Goal: Task Accomplishment & Management: Manage account settings

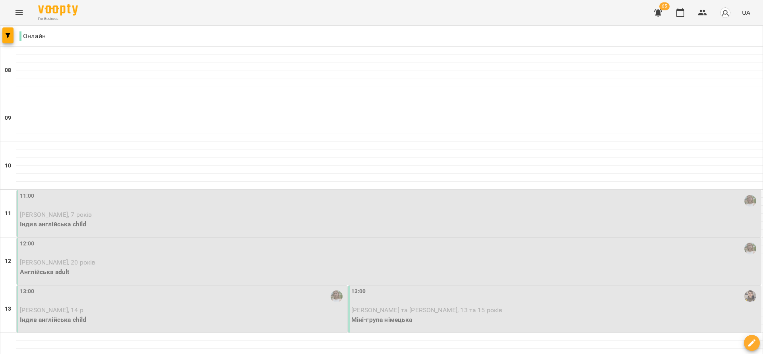
scroll to position [119, 0]
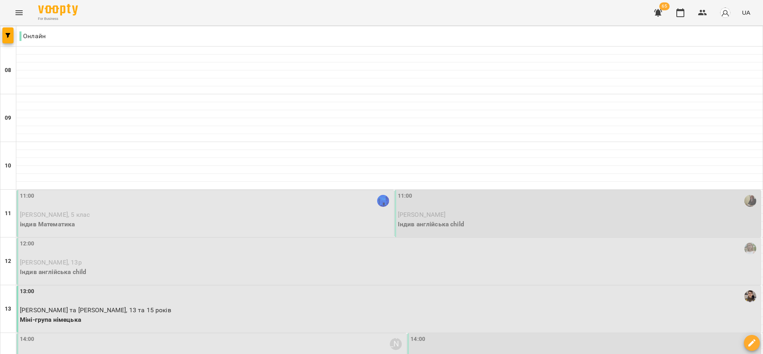
click at [505, 228] on p "Індив англійська child" at bounding box center [579, 224] width 362 height 10
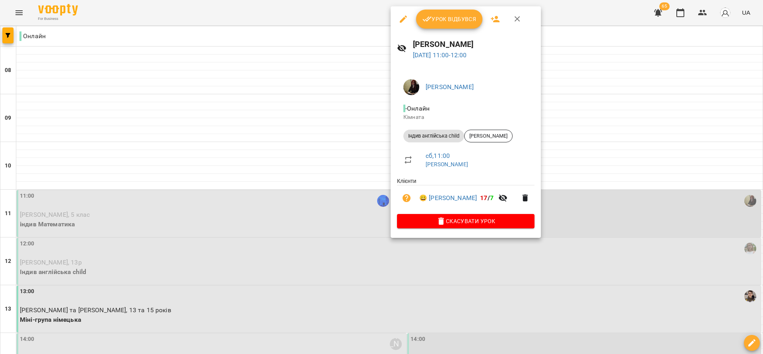
click at [272, 223] on div at bounding box center [381, 177] width 763 height 354
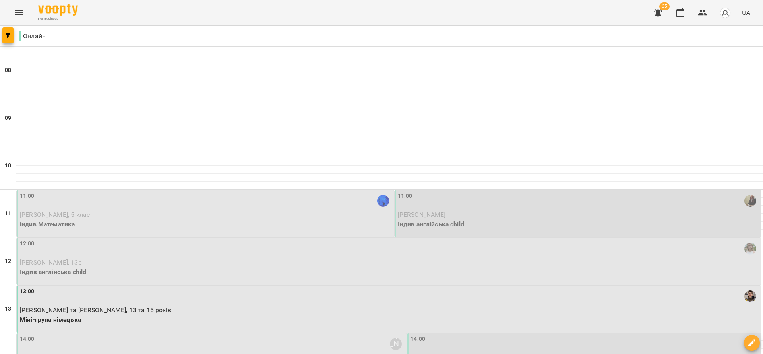
click at [155, 287] on div "13:00" at bounding box center [390, 296] width 740 height 18
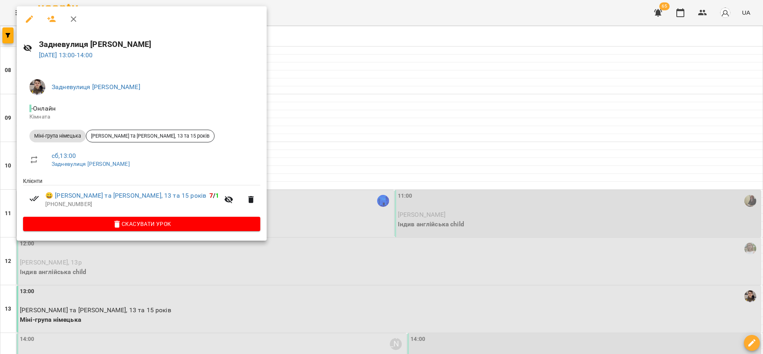
click at [348, 179] on div at bounding box center [381, 177] width 763 height 354
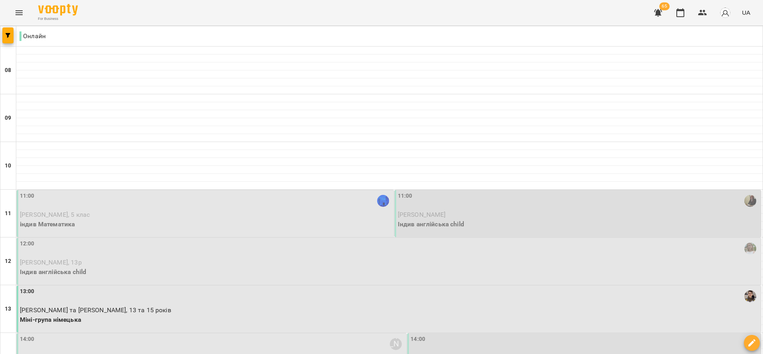
click at [247, 315] on p "Міні-група німецька" at bounding box center [390, 320] width 740 height 10
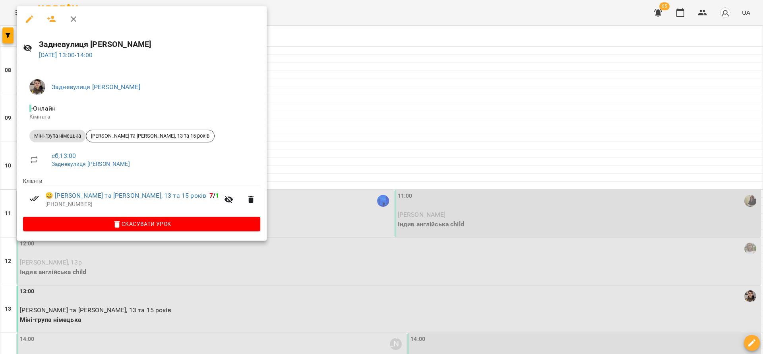
click at [292, 196] on div at bounding box center [381, 177] width 763 height 354
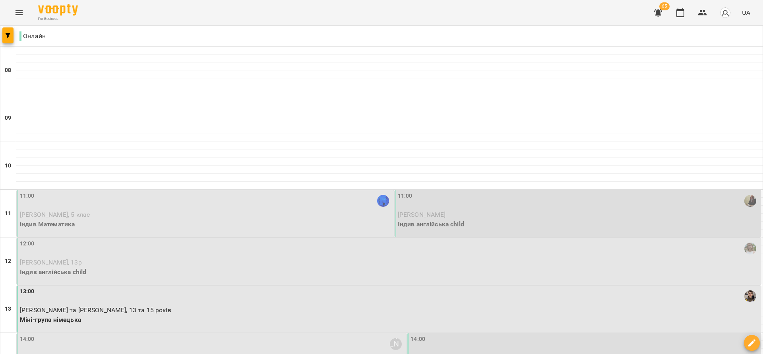
scroll to position [298, 0]
click at [451, 353] on p "[PERSON_NAME], 4 клас" at bounding box center [585, 358] width 349 height 10
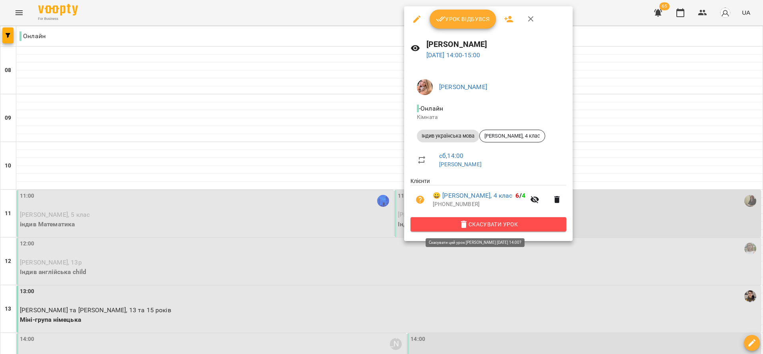
click at [489, 227] on span "Скасувати Урок" at bounding box center [488, 224] width 143 height 10
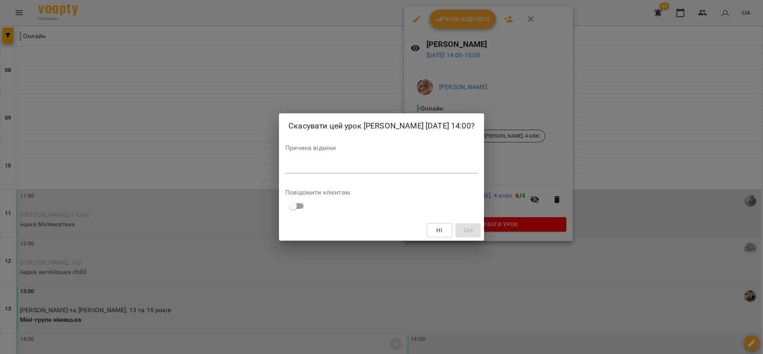
click at [446, 171] on textarea at bounding box center [381, 167] width 192 height 8
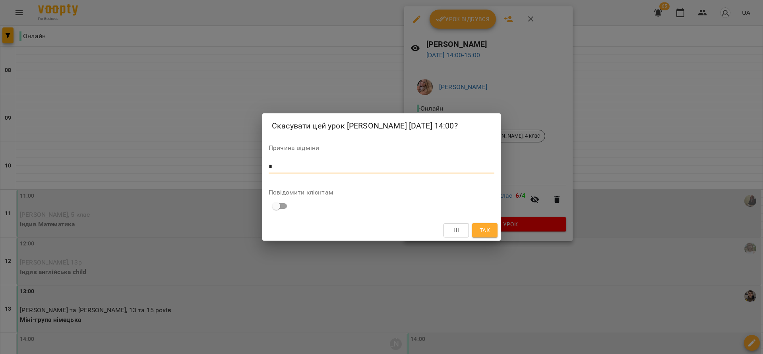
type textarea "*"
click at [485, 235] on span "Так" at bounding box center [485, 230] width 10 height 10
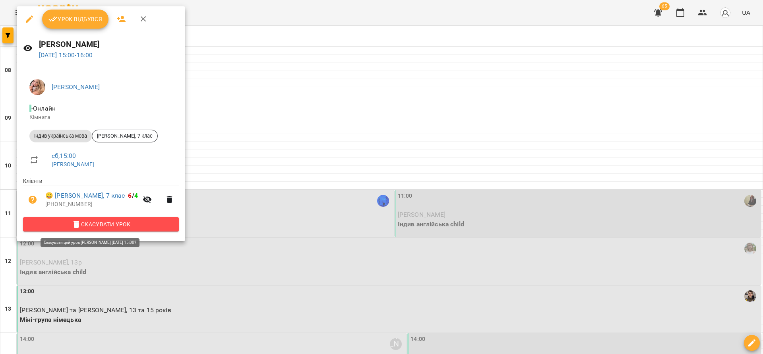
click at [153, 229] on span "Скасувати Урок" at bounding box center [100, 224] width 143 height 10
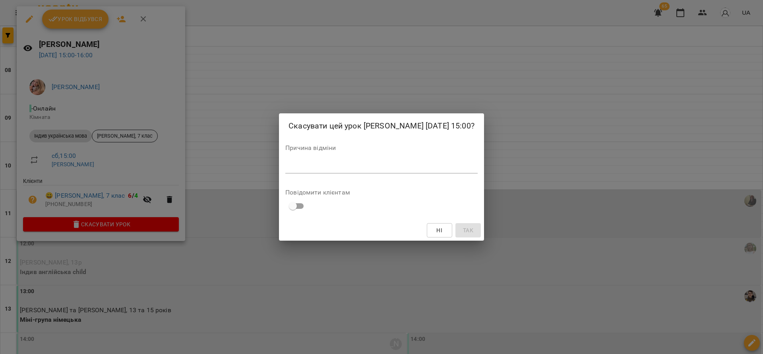
click at [416, 171] on textarea at bounding box center [381, 167] width 192 height 8
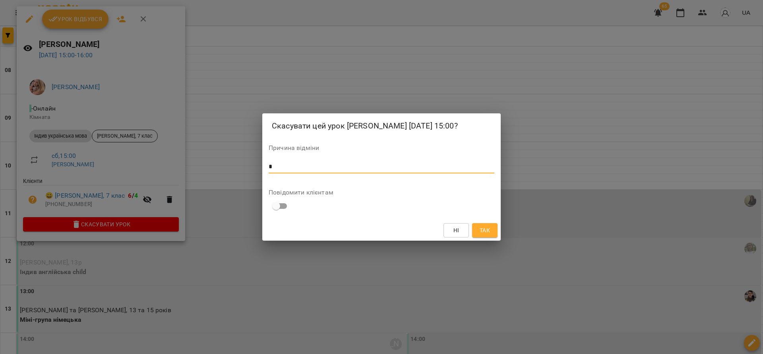
type textarea "*"
click at [488, 235] on span "Так" at bounding box center [485, 230] width 10 height 10
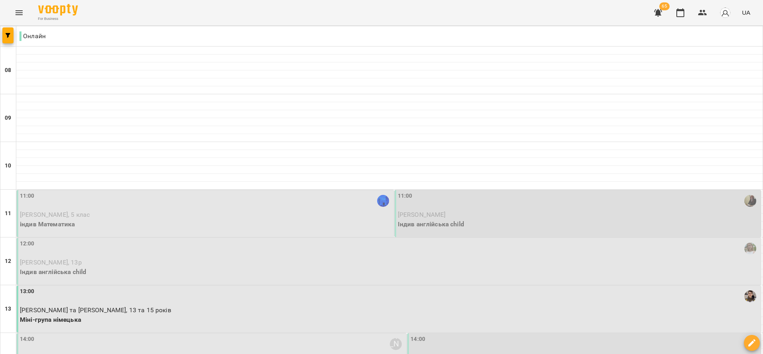
scroll to position [418, 0]
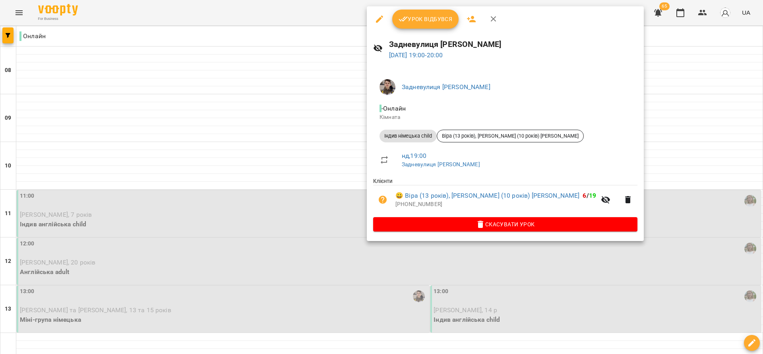
click at [460, 227] on span "Скасувати Урок" at bounding box center [506, 224] width 252 height 10
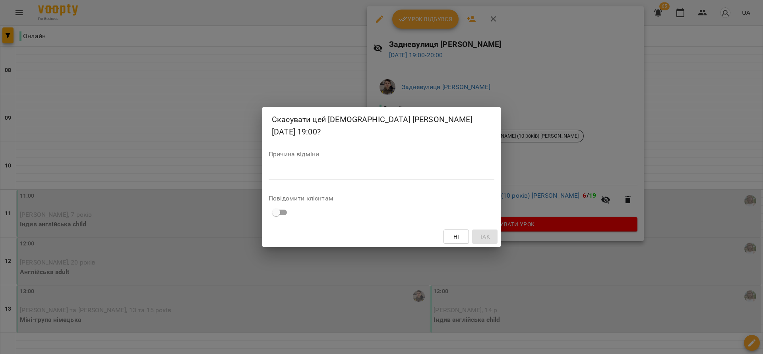
click at [400, 178] on div "*" at bounding box center [382, 173] width 226 height 13
type textarea "*"
click at [484, 237] on span "Так" at bounding box center [485, 237] width 10 height 10
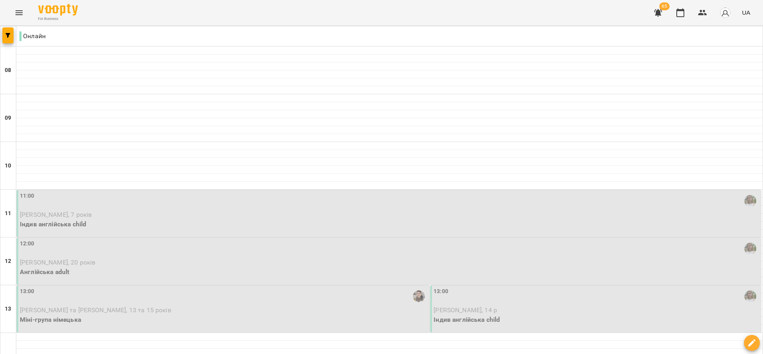
scroll to position [509, 0]
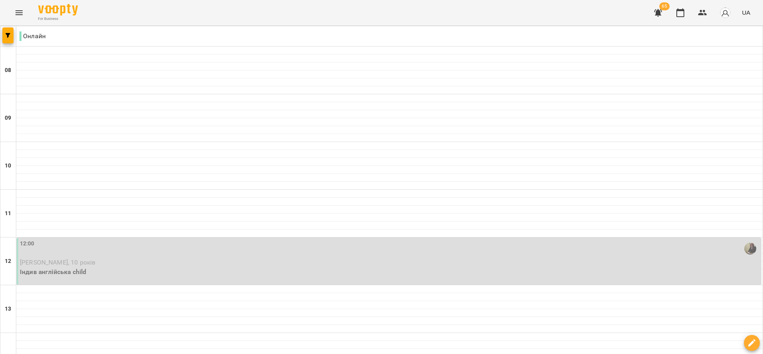
scroll to position [298, 0]
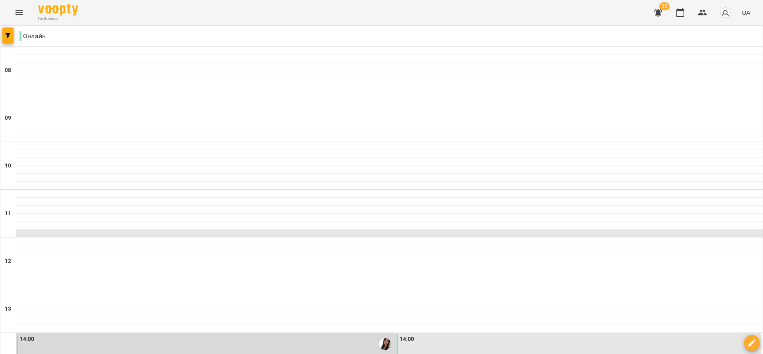
scroll to position [418, 0]
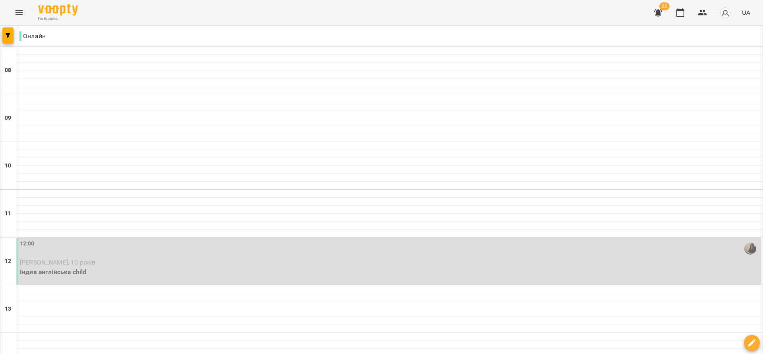
scroll to position [465, 0]
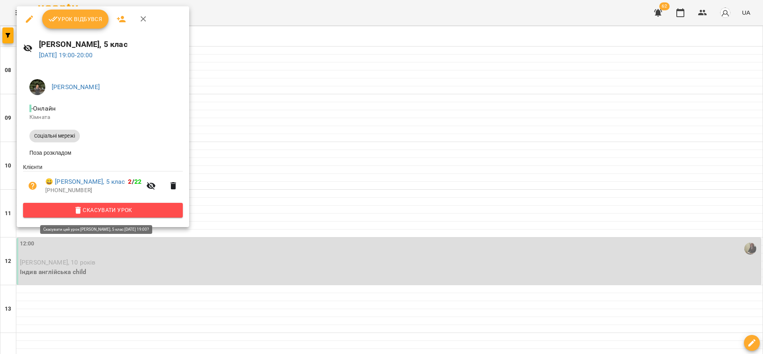
click at [155, 210] on span "Скасувати Урок" at bounding box center [102, 210] width 147 height 10
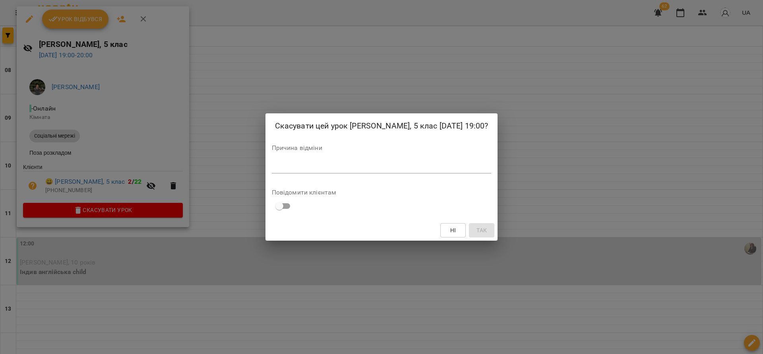
click at [321, 173] on div "*" at bounding box center [382, 167] width 220 height 13
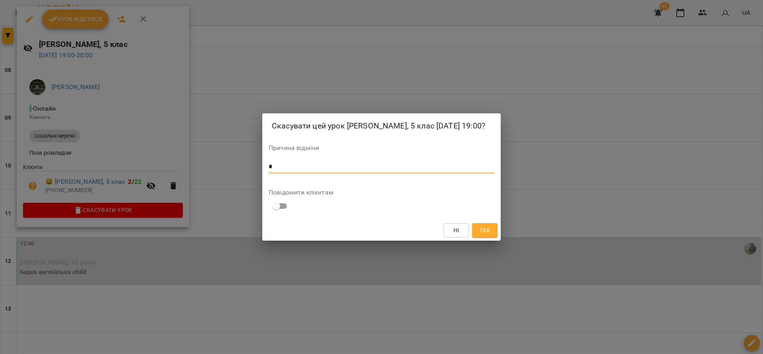
type textarea "*"
click at [482, 235] on span "Так" at bounding box center [485, 230] width 10 height 10
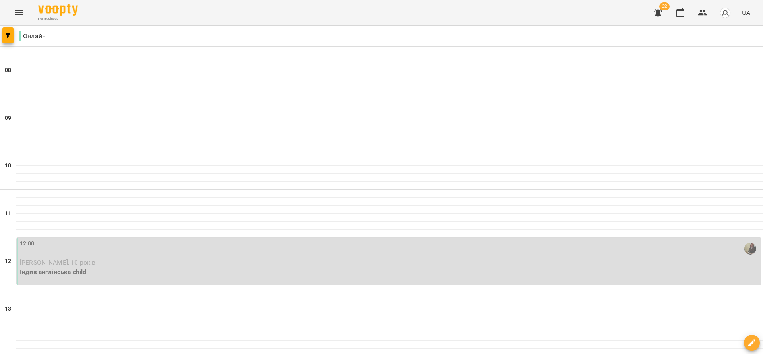
scroll to position [330, 0]
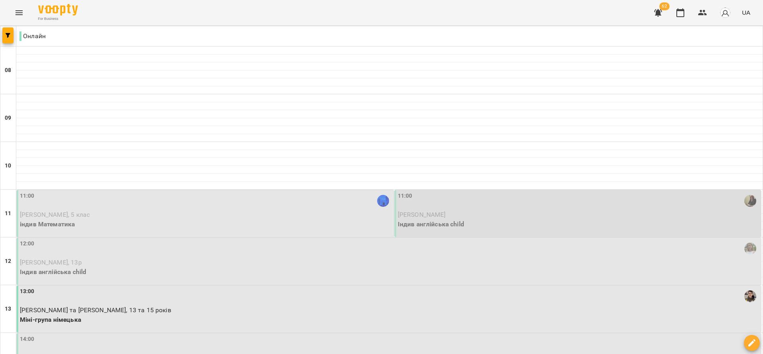
scroll to position [179, 0]
click at [180, 258] on p "[PERSON_NAME], 13р" at bounding box center [390, 263] width 740 height 10
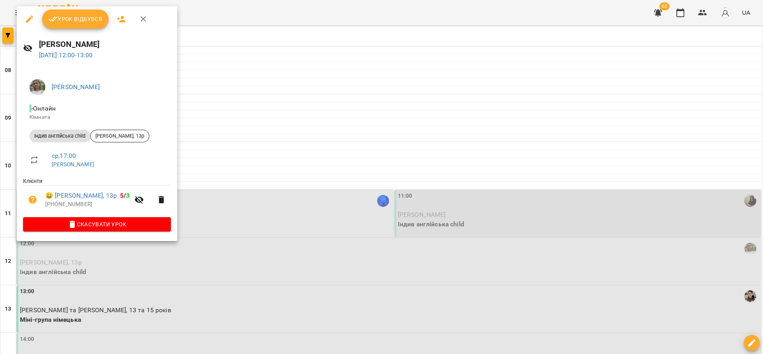
click at [405, 146] on div at bounding box center [381, 177] width 763 height 354
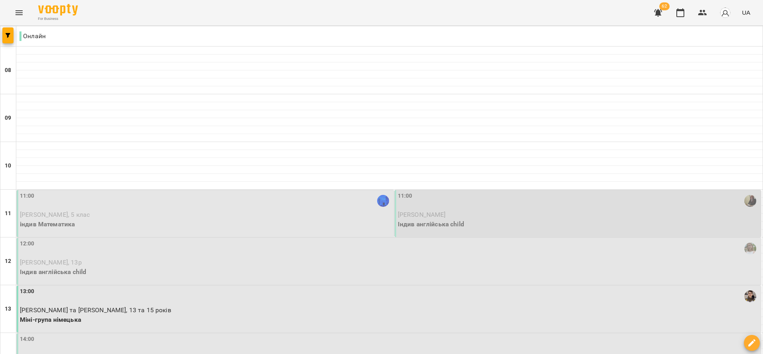
scroll to position [372, 0]
click at [703, 10] on icon "button" at bounding box center [703, 13] width 10 height 10
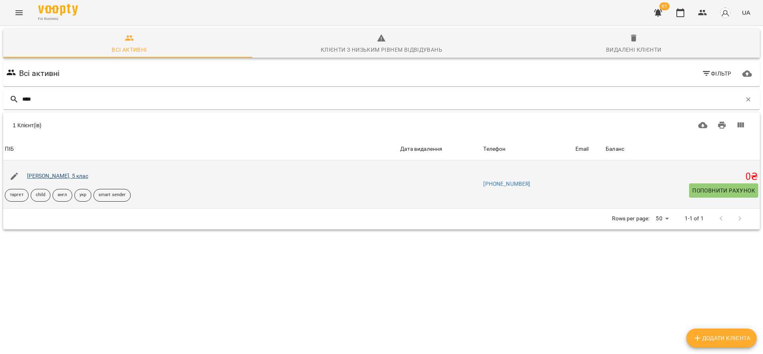
type input "****"
click at [54, 175] on link "[PERSON_NAME], 5 клас" at bounding box center [57, 176] width 61 height 6
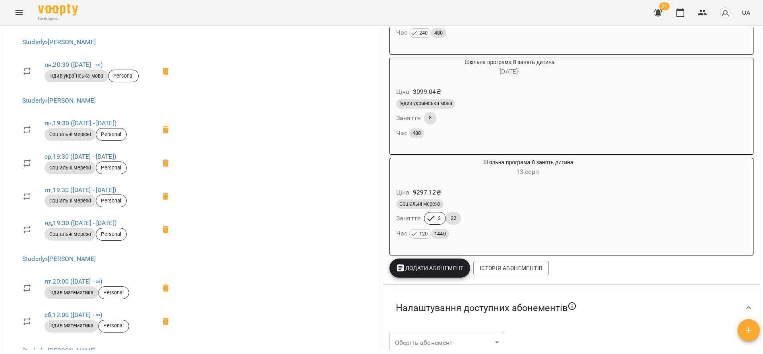
scroll to position [418, 0]
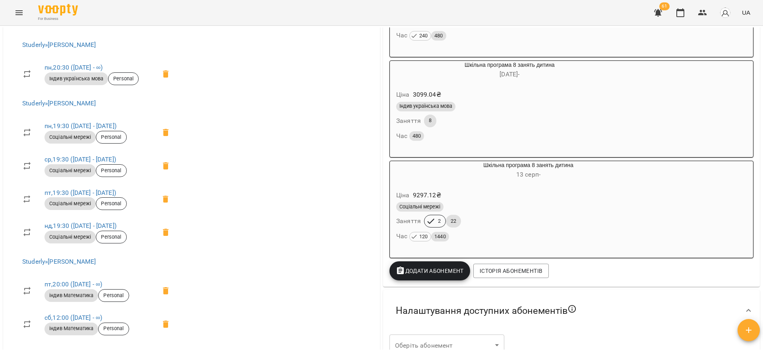
click at [12, 22] on div "Постійний розклад" at bounding box center [191, 1] width 377 height 41
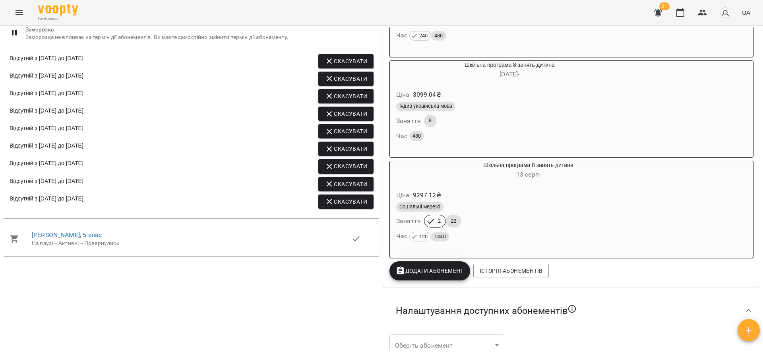
drag, startPoint x: 25, startPoint y: 65, endPoint x: 29, endPoint y: 70, distance: 6.5
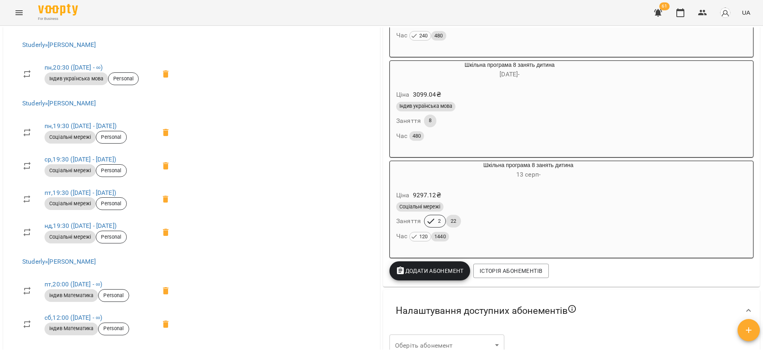
drag, startPoint x: 6, startPoint y: 48, endPoint x: 144, endPoint y: 132, distance: 161.1
click at [144, 132] on div "Постійний розклад Studerly » [PERSON_NAME] , 20:30 ([DATE] - ∞) Індив українськ…" at bounding box center [191, 226] width 377 height 491
drag, startPoint x: 18, startPoint y: 50, endPoint x: 238, endPoint y: 151, distance: 242.0
click at [158, 153] on div "Постійний розклад Studerly » [PERSON_NAME] , 20:30 ([DATE] - ∞) Індив українськ…" at bounding box center [191, 226] width 377 height 491
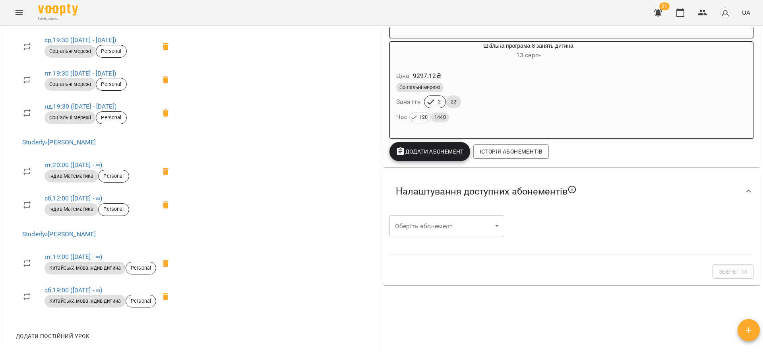
scroll to position [596, 0]
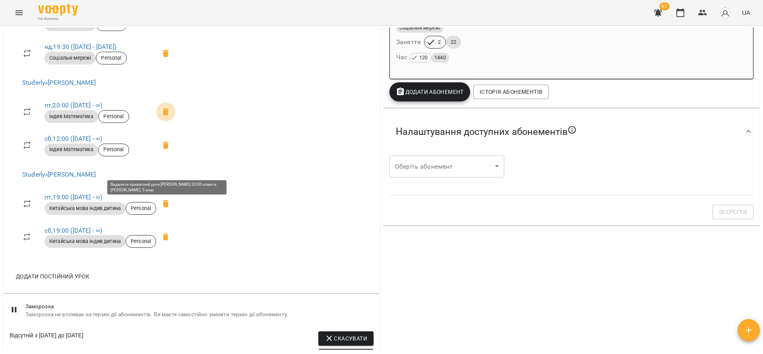
click at [166, 117] on icon at bounding box center [166, 112] width 10 height 10
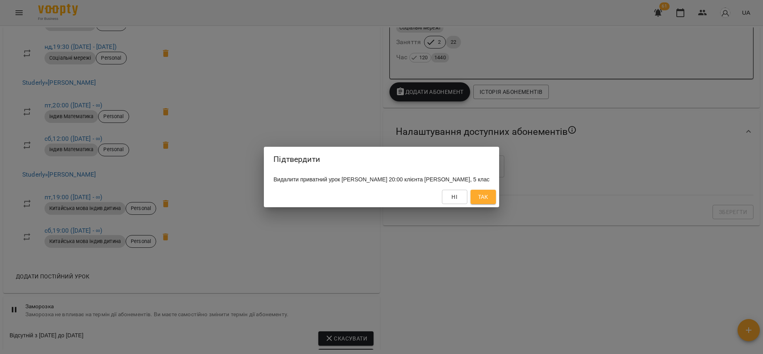
click at [485, 202] on span "Так" at bounding box center [483, 197] width 10 height 10
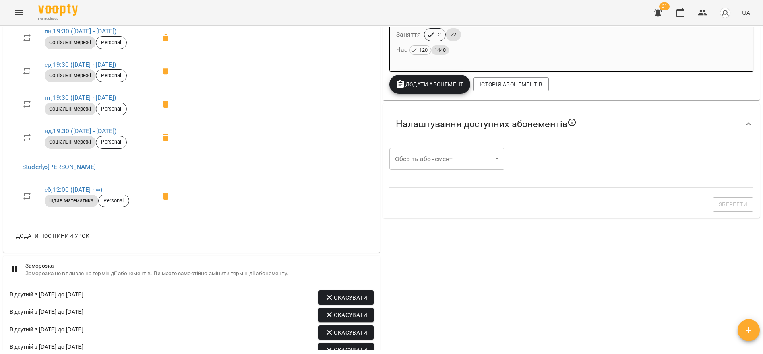
scroll to position [656, 0]
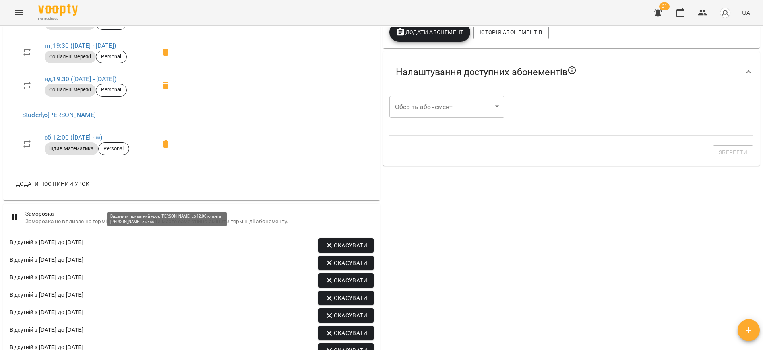
click at [169, 148] on icon at bounding box center [166, 143] width 6 height 7
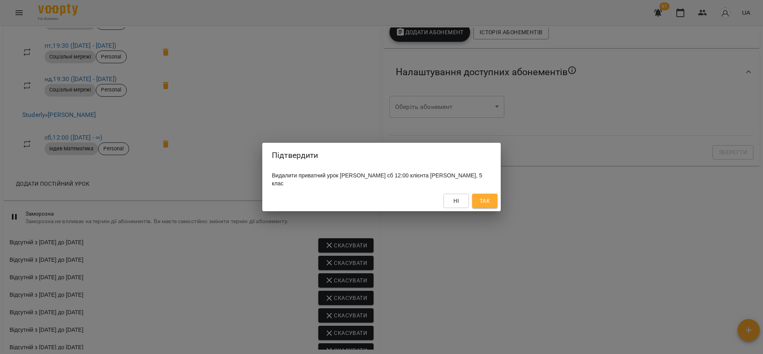
click at [480, 200] on span "Так" at bounding box center [485, 201] width 10 height 10
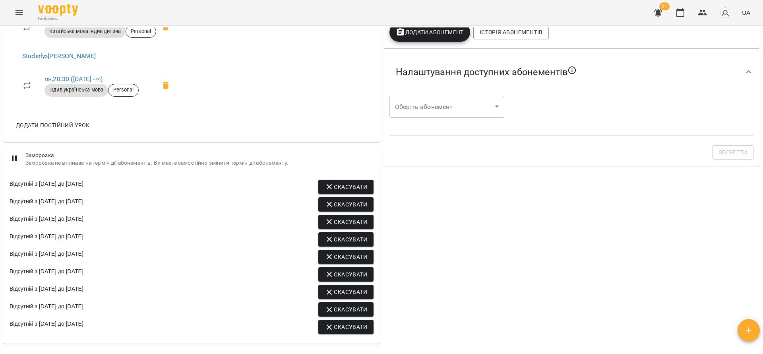
click at [62, 132] on button "Додати постійний урок" at bounding box center [53, 125] width 80 height 14
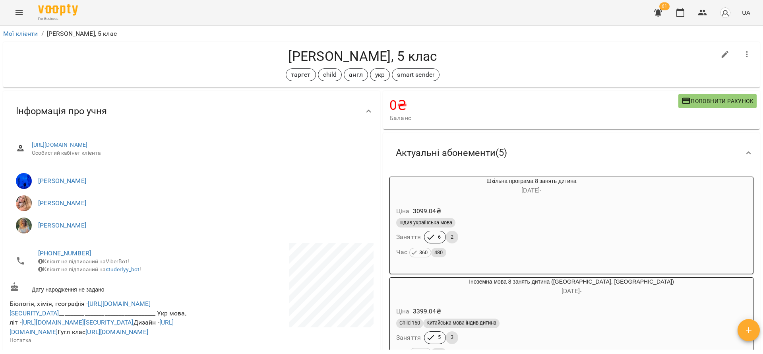
scroll to position [646, 0]
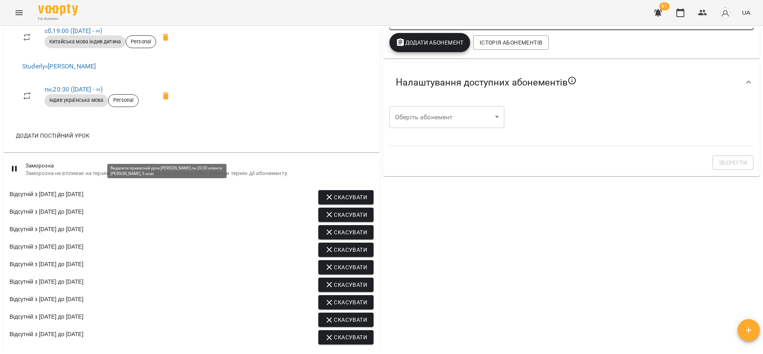
click at [167, 99] on icon at bounding box center [166, 95] width 6 height 7
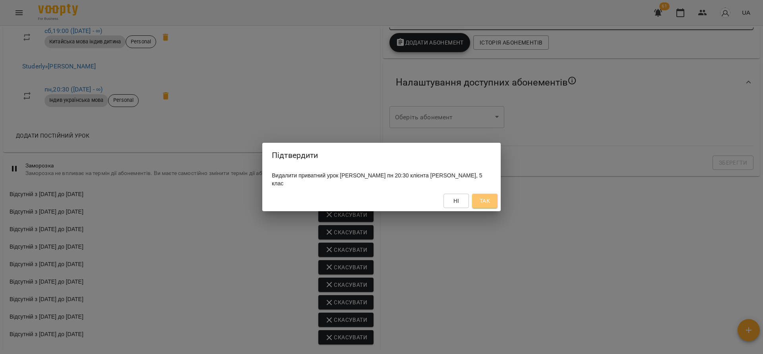
click at [497, 200] on button "Так" at bounding box center [484, 201] width 25 height 14
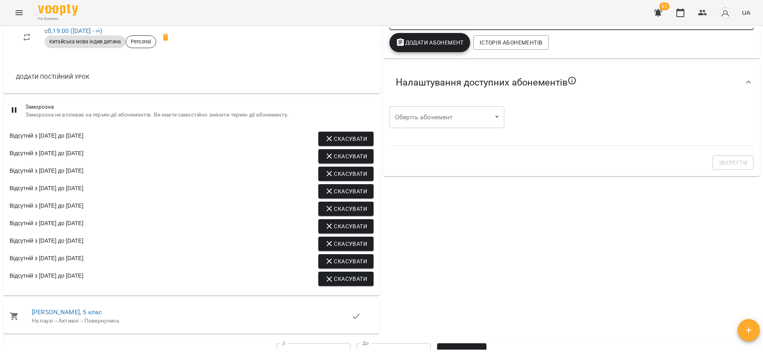
click at [165, 41] on icon at bounding box center [166, 37] width 6 height 7
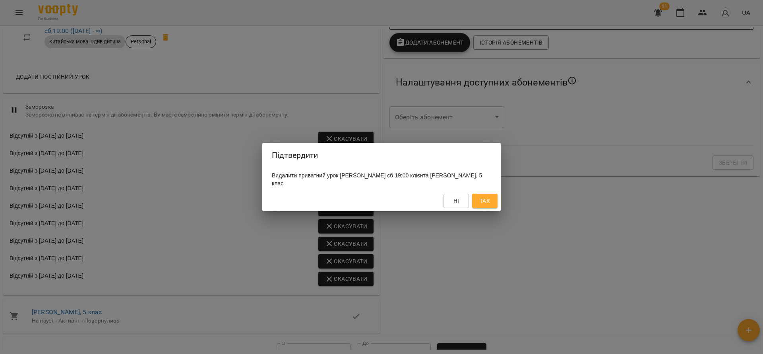
click at [489, 206] on span "Так" at bounding box center [485, 201] width 10 height 10
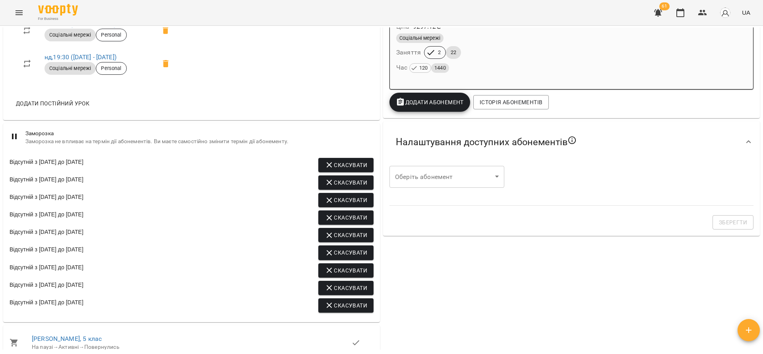
scroll to position [467, 0]
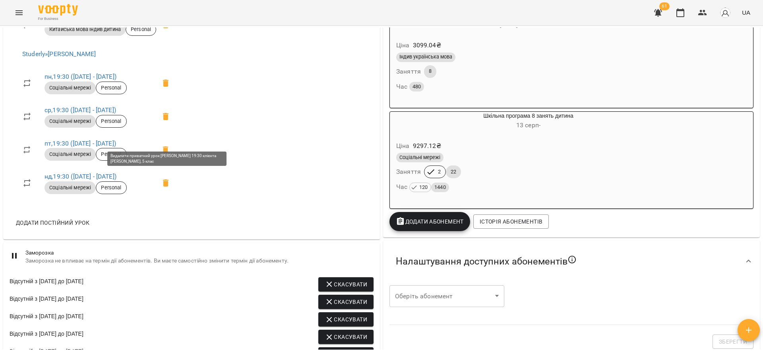
click at [167, 88] on icon at bounding box center [166, 83] width 10 height 10
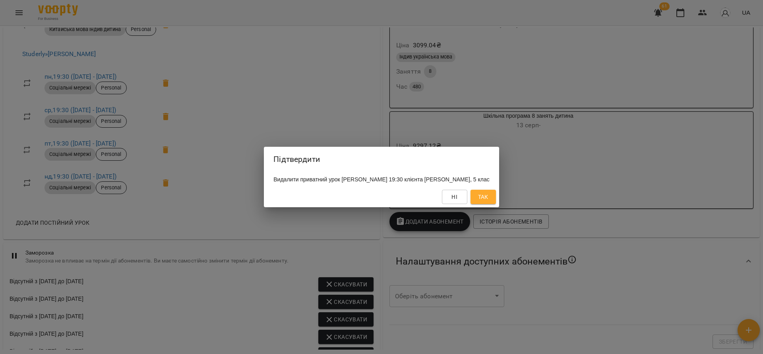
click at [486, 198] on span "Так" at bounding box center [483, 197] width 10 height 10
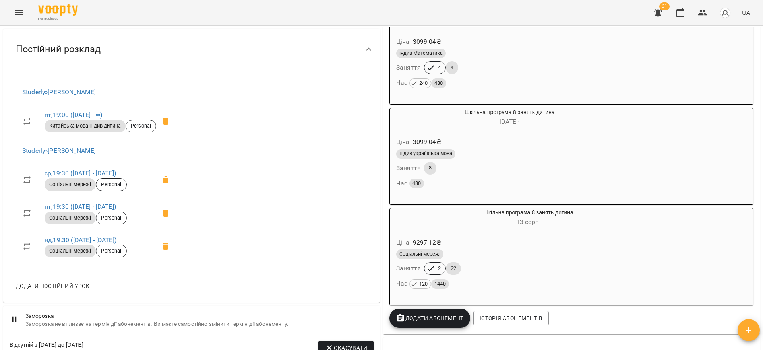
scroll to position [418, 0]
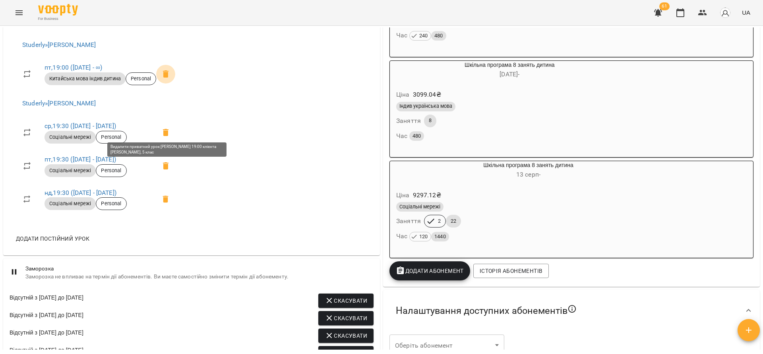
click at [165, 84] on span at bounding box center [165, 73] width 19 height 19
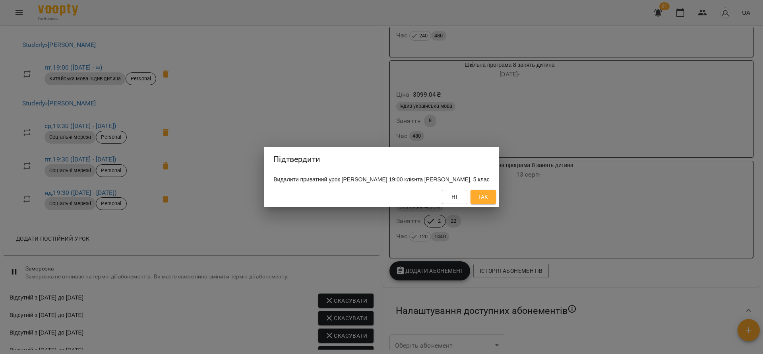
click at [488, 198] on span "Так" at bounding box center [483, 197] width 10 height 10
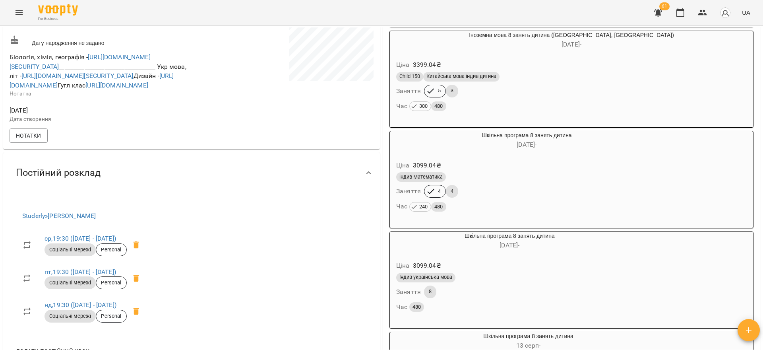
scroll to position [358, 0]
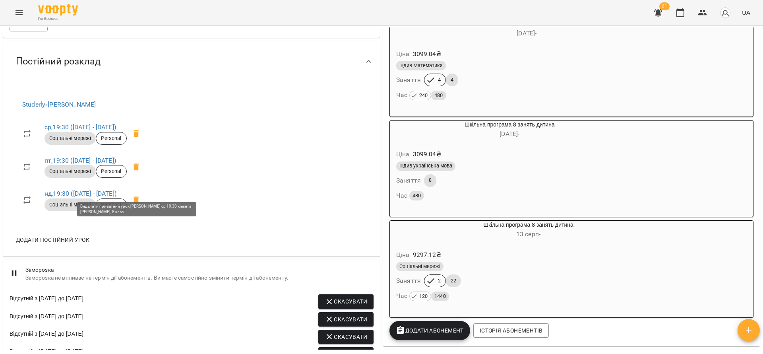
click at [138, 137] on icon at bounding box center [136, 133] width 6 height 7
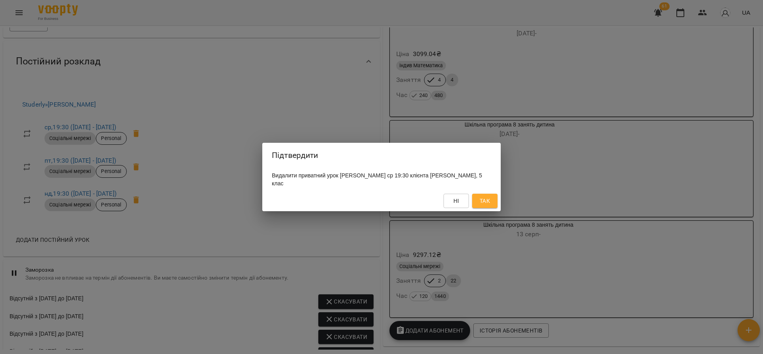
click at [493, 199] on button "Так" at bounding box center [484, 201] width 25 height 14
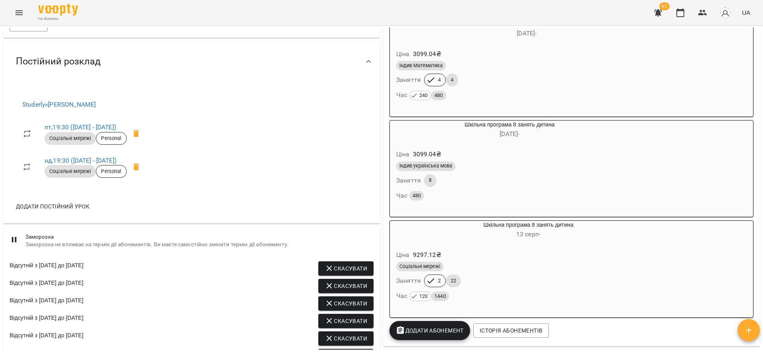
click at [143, 143] on span at bounding box center [136, 133] width 19 height 19
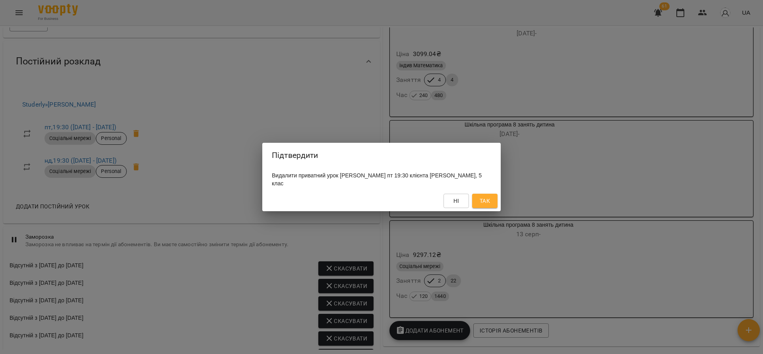
click at [482, 197] on span "Так" at bounding box center [485, 201] width 10 height 10
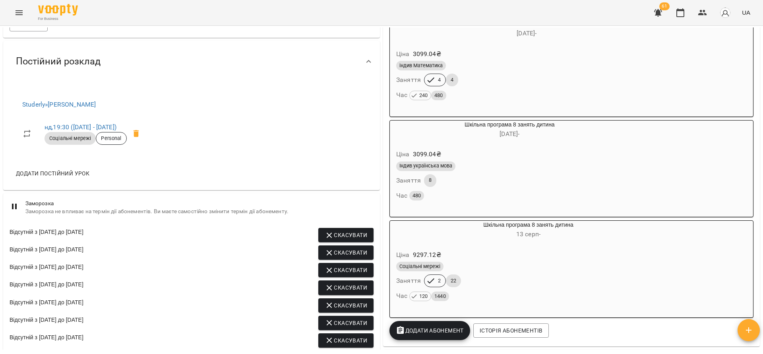
click at [136, 138] on icon at bounding box center [137, 134] width 10 height 10
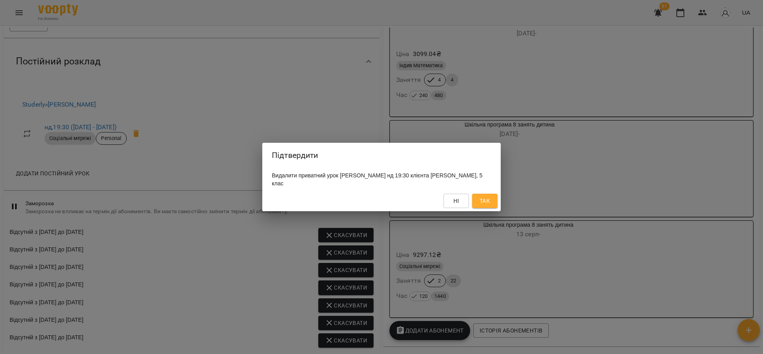
click at [482, 204] on span "Так" at bounding box center [485, 201] width 10 height 10
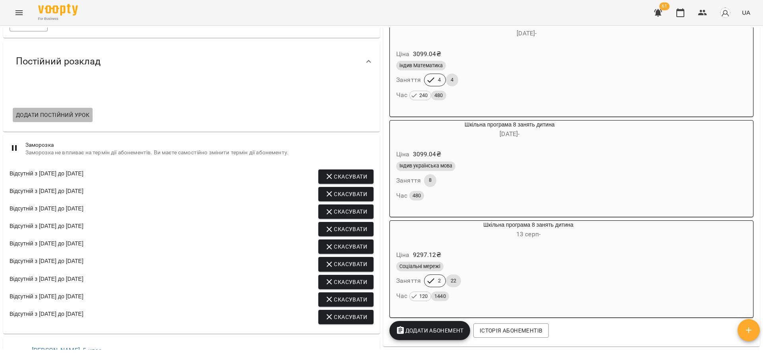
click at [59, 120] on span "Додати постійний урок" at bounding box center [53, 115] width 74 height 10
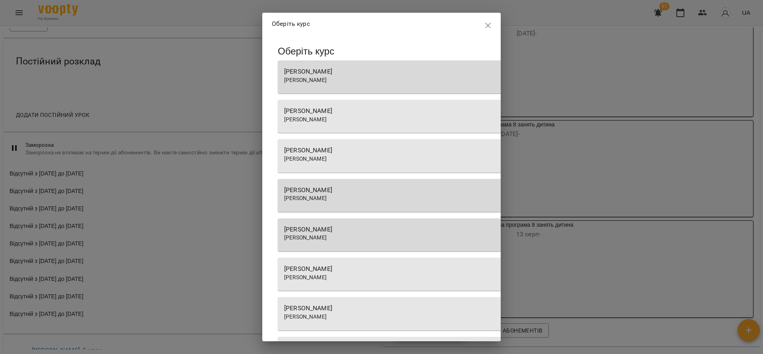
scroll to position [277, 0]
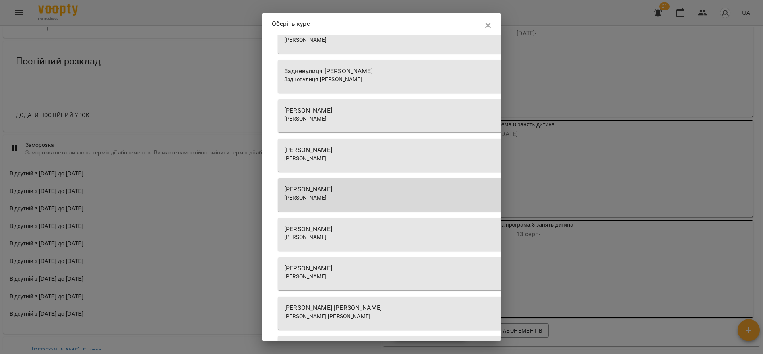
drag, startPoint x: 317, startPoint y: 130, endPoint x: 315, endPoint y: 278, distance: 147.9
click at [315, 278] on div "[PERSON_NAME] [PERSON_NAME]" at bounding box center [504, 273] width 453 height 33
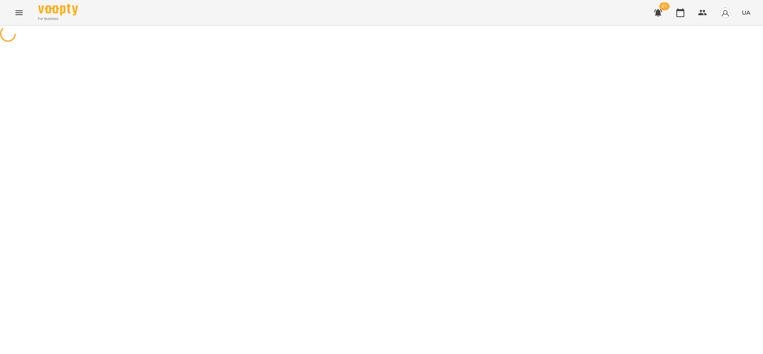
select select "**********"
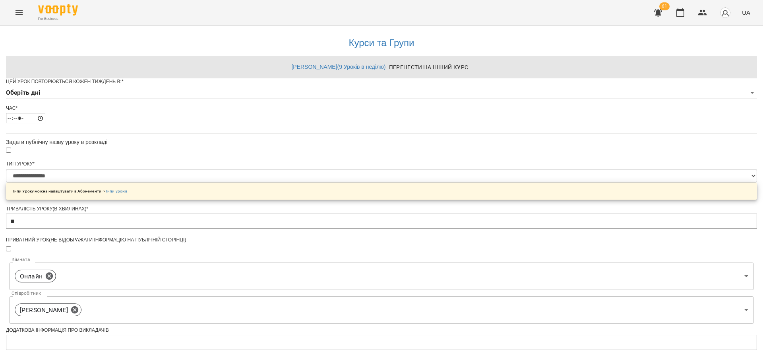
click at [333, 111] on body "**********" at bounding box center [381, 256] width 763 height 513
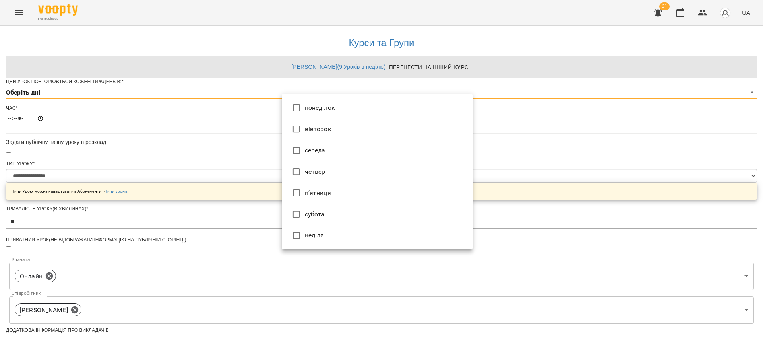
drag, startPoint x: 310, startPoint y: 151, endPoint x: 317, endPoint y: 203, distance: 52.2
click at [317, 203] on ul "понеділок вівторок середа четвер п’ятниця субота неділя" at bounding box center [377, 171] width 191 height 155
click at [326, 213] on li "субота" at bounding box center [377, 214] width 191 height 21
type input "*"
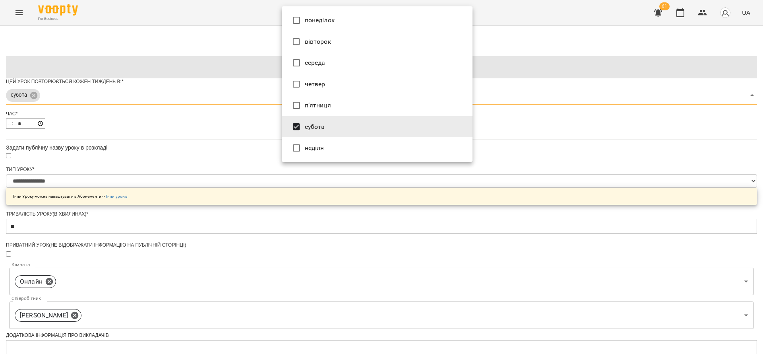
drag, startPoint x: 252, startPoint y: 209, endPoint x: 309, endPoint y: 164, distance: 72.2
click at [253, 207] on div at bounding box center [381, 177] width 763 height 354
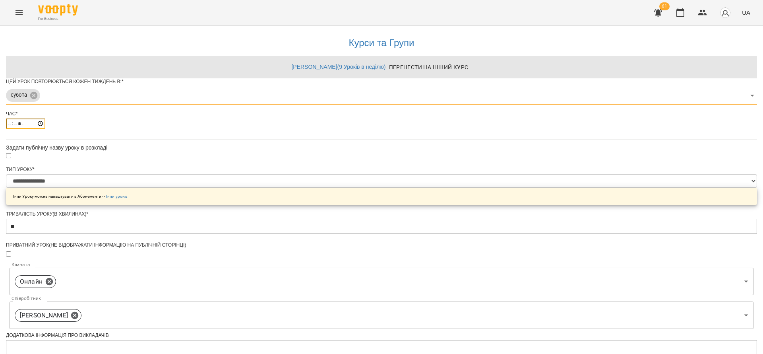
click at [45, 129] on input "*****" at bounding box center [25, 123] width 39 height 10
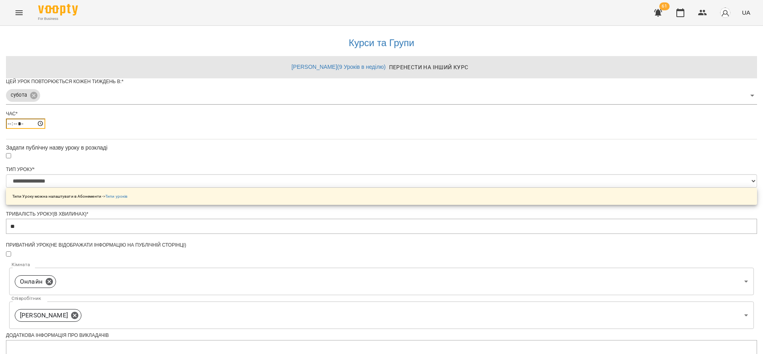
type input "*****"
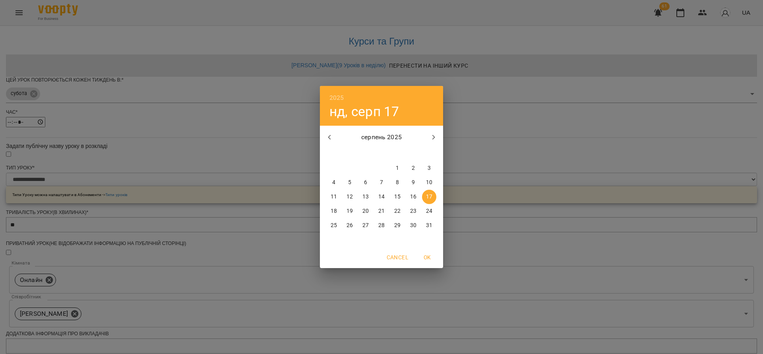
click at [435, 136] on icon "button" at bounding box center [434, 137] width 3 height 5
click at [337, 166] on span "1" at bounding box center [334, 168] width 14 height 8
type input "**********"
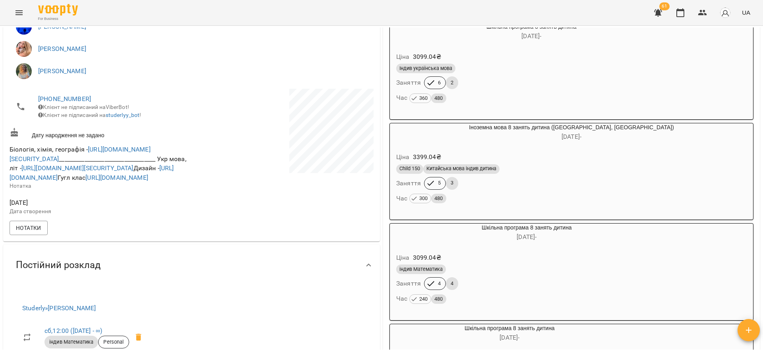
scroll to position [298, 0]
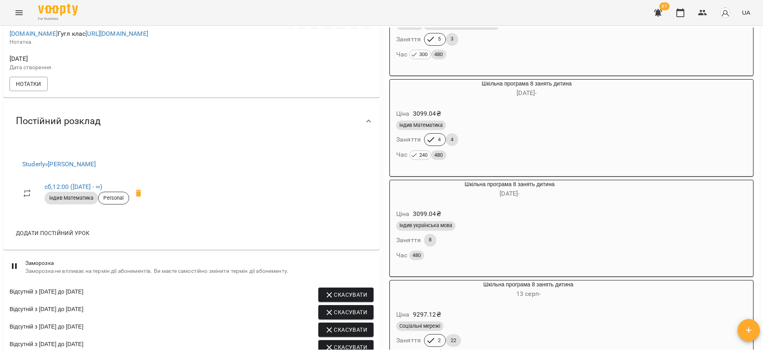
click at [67, 238] on span "Додати постійний урок" at bounding box center [53, 233] width 74 height 10
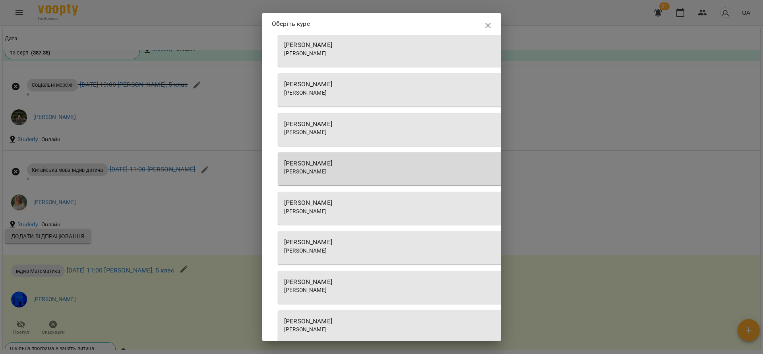
scroll to position [775, 0]
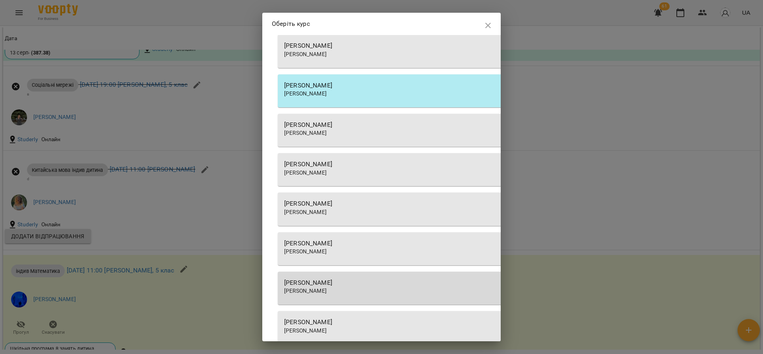
click at [346, 35] on div "[PERSON_NAME] [PERSON_NAME]" at bounding box center [504, 51] width 453 height 33
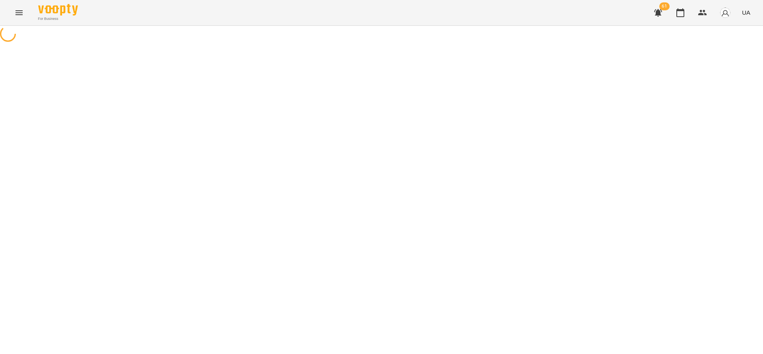
select select "**********"
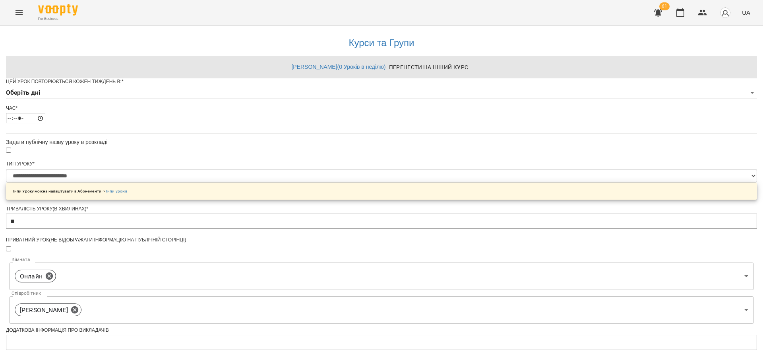
click at [297, 106] on body "**********" at bounding box center [381, 256] width 763 height 513
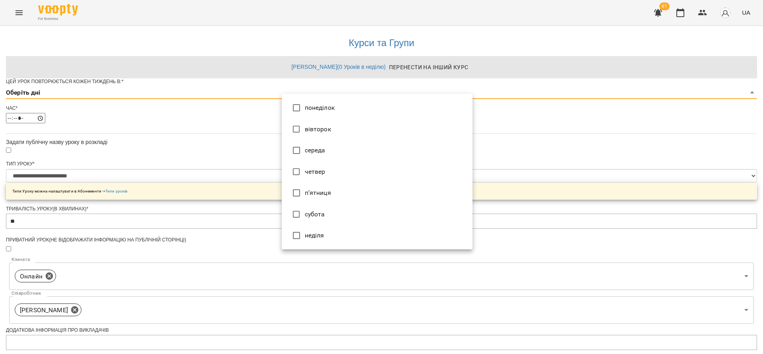
click at [323, 218] on li "субота" at bounding box center [377, 214] width 191 height 21
type input "*"
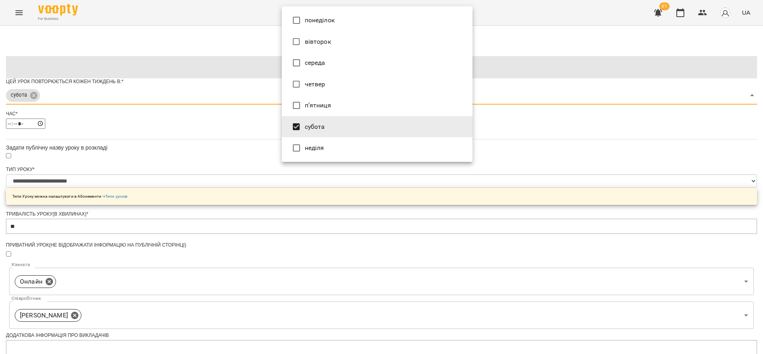
drag, startPoint x: 166, startPoint y: 204, endPoint x: 261, endPoint y: 179, distance: 98.7
click at [170, 203] on div at bounding box center [381, 177] width 763 height 354
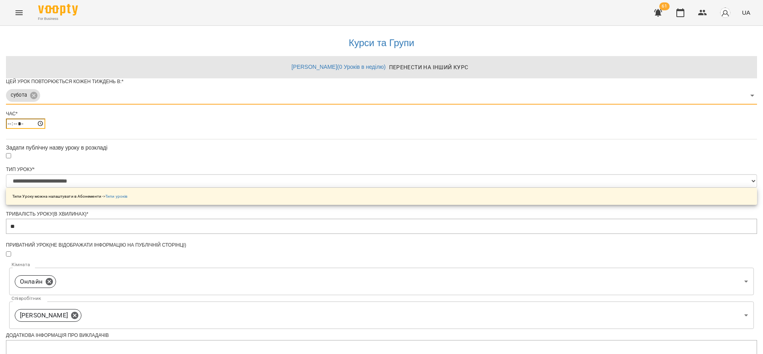
click at [45, 129] on input "*****" at bounding box center [25, 123] width 39 height 10
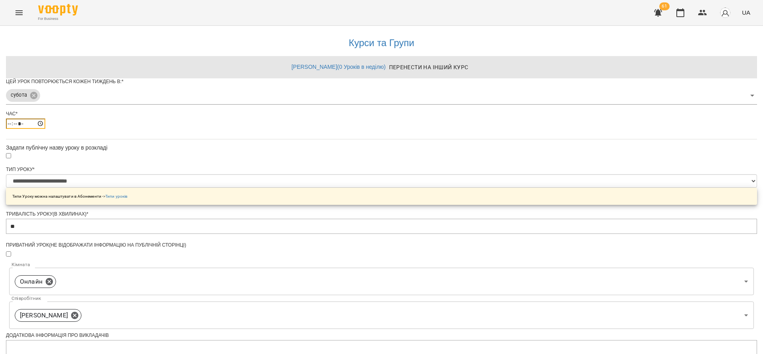
type input "*****"
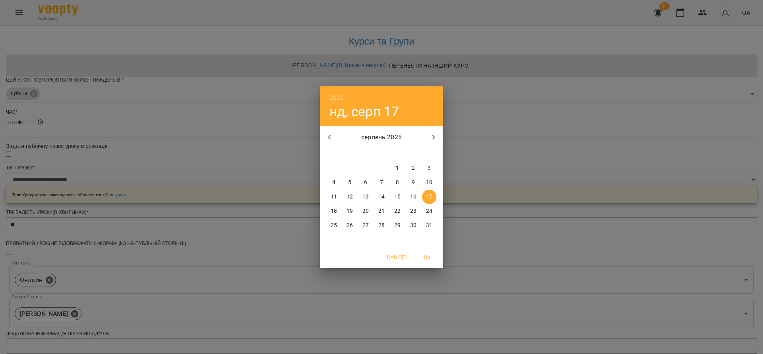
click at [430, 134] on icon "button" at bounding box center [434, 137] width 10 height 10
click at [333, 167] on p "1" at bounding box center [333, 168] width 3 height 8
type input "**********"
